Goal: Information Seeking & Learning: Learn about a topic

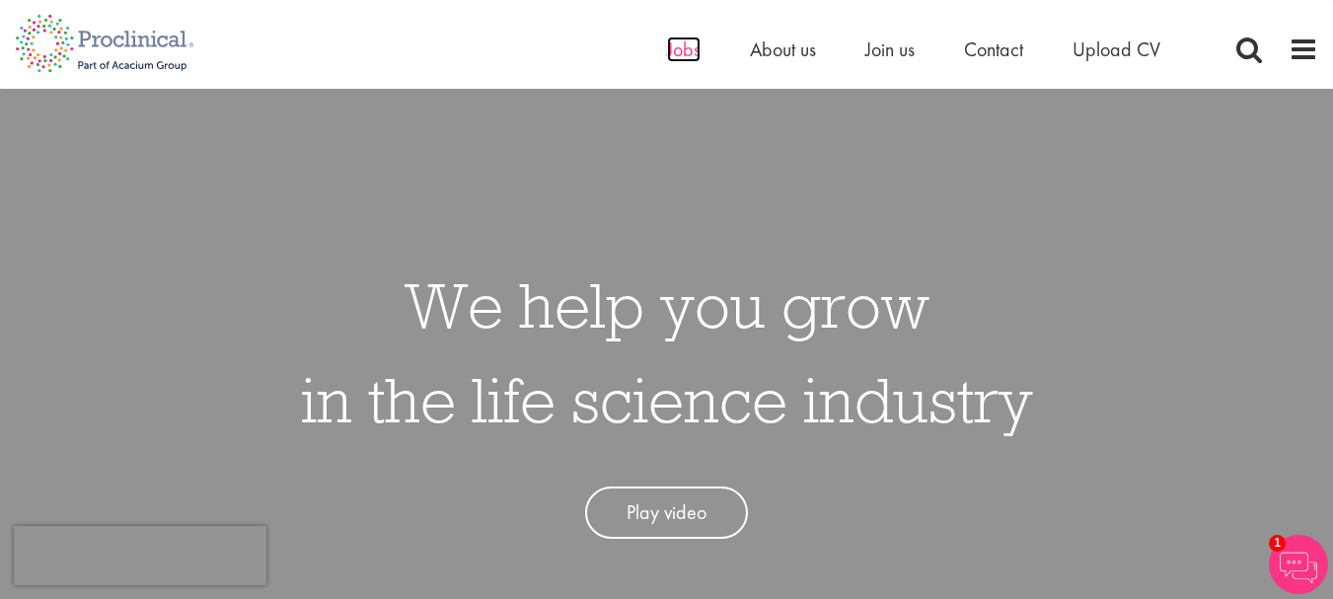
click at [685, 38] on span "Jobs" at bounding box center [684, 50] width 34 height 26
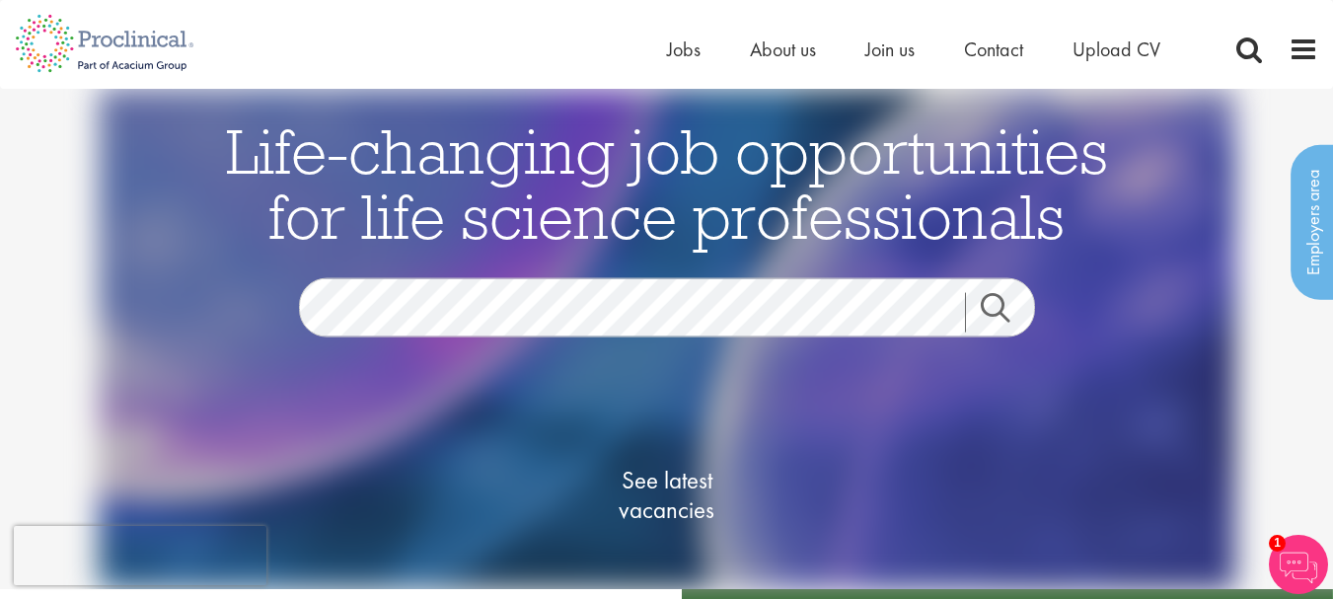
click at [994, 305] on link "Search" at bounding box center [1007, 311] width 85 height 39
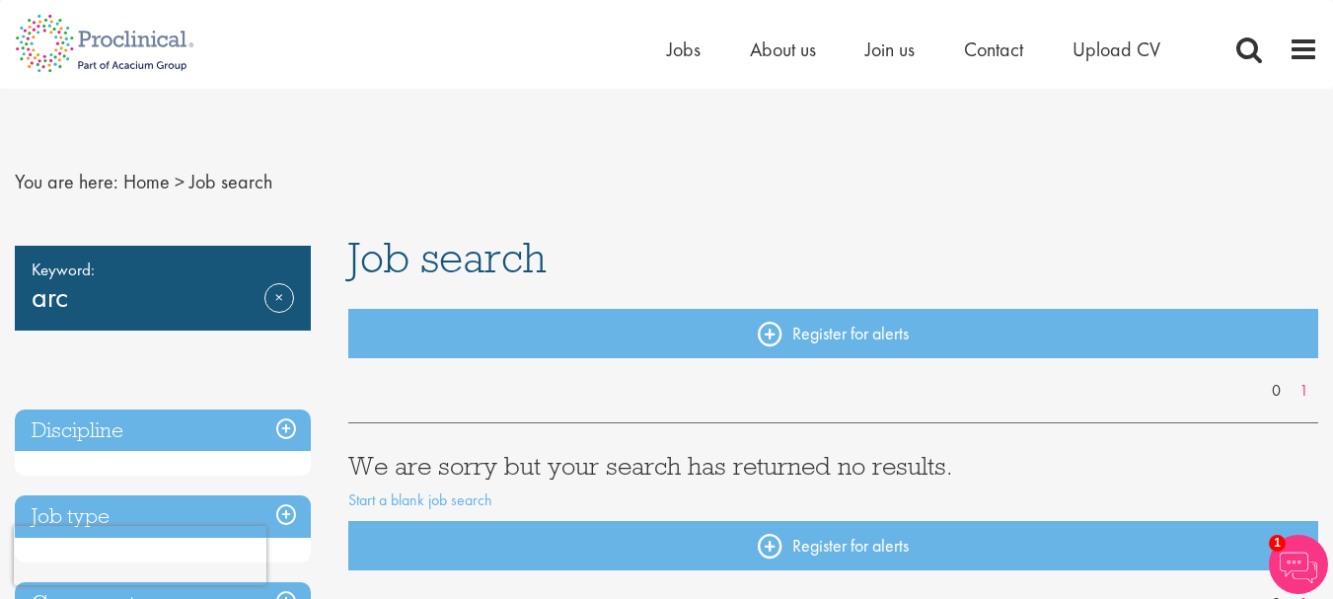
click at [67, 295] on div "Keyword: arc Remove" at bounding box center [163, 288] width 296 height 85
click at [85, 299] on div "Keyword: arc Remove" at bounding box center [163, 288] width 296 height 85
click at [65, 300] on div "Keyword: arc Remove" at bounding box center [163, 288] width 296 height 85
click at [280, 286] on link "Remove" at bounding box center [280, 311] width 30 height 57
